Goal: Information Seeking & Learning: Learn about a topic

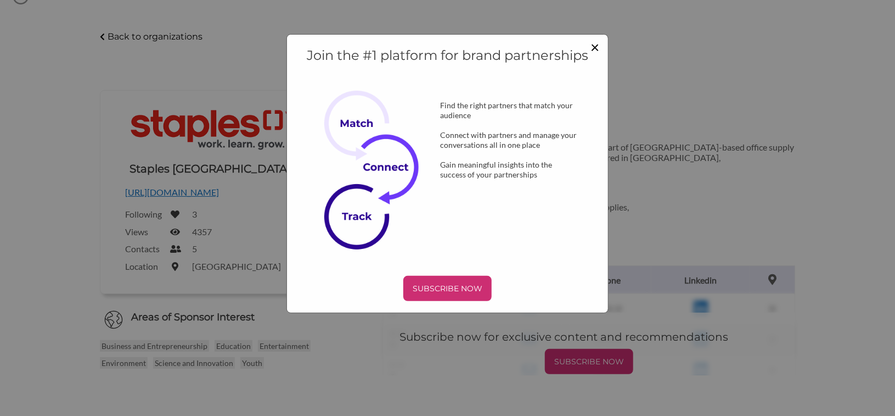
click at [592, 51] on span "×" at bounding box center [595, 46] width 9 height 19
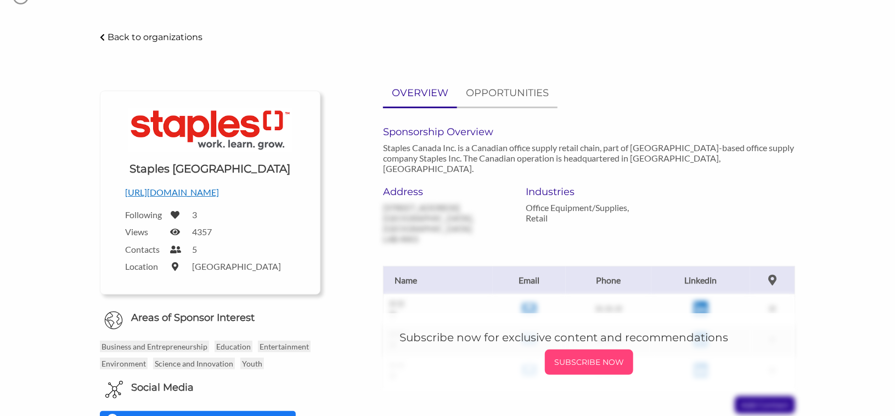
click at [581, 354] on p "SUBSCRIBE NOW" at bounding box center [590, 362] width 80 height 16
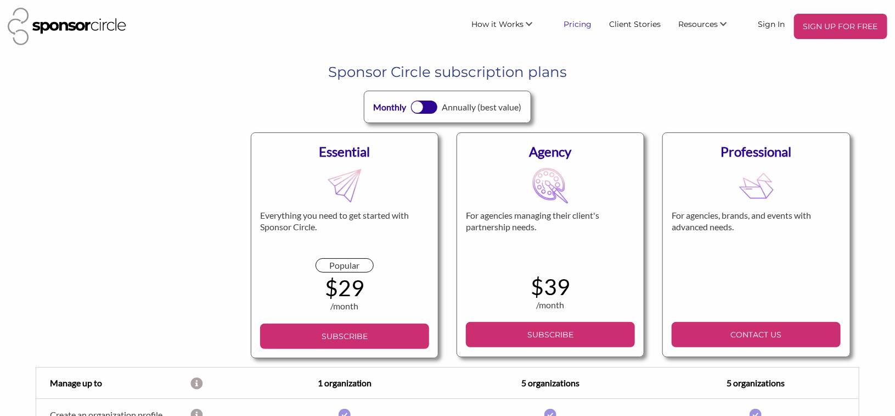
click at [574, 26] on link "Pricing" at bounding box center [579, 24] width 46 height 20
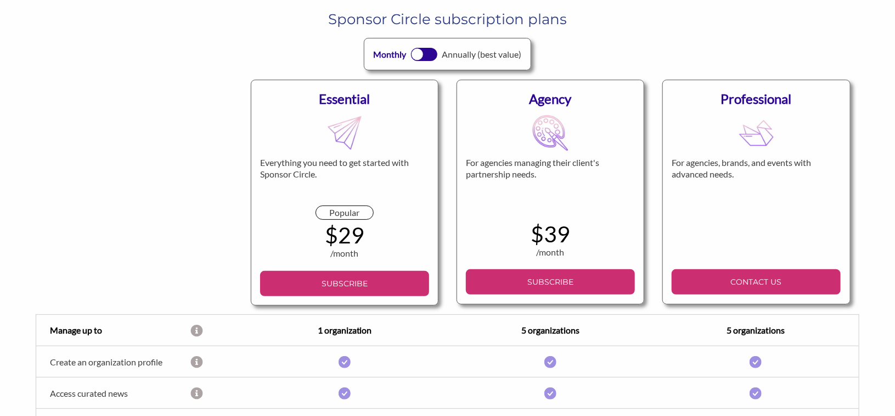
scroll to position [53, 0]
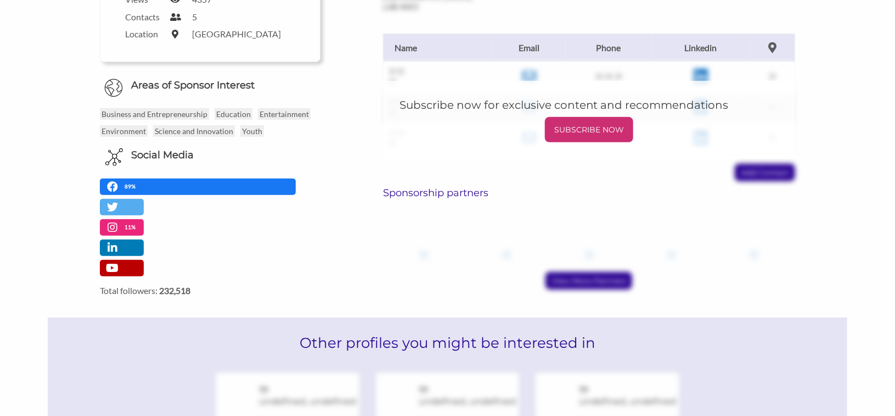
scroll to position [270, 0]
